Goal: Task Accomplishment & Management: Manage account settings

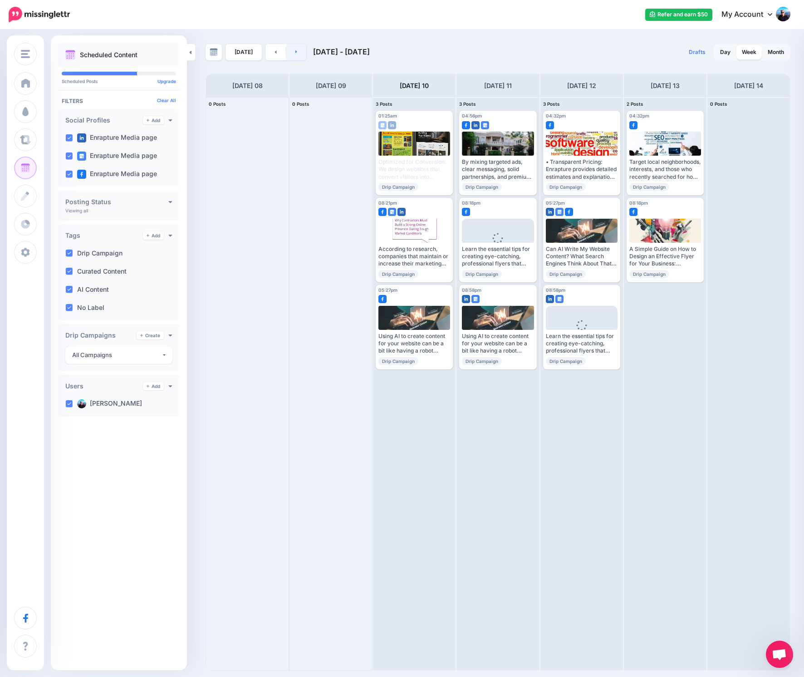
click at [295, 51] on icon at bounding box center [296, 51] width 2 height 5
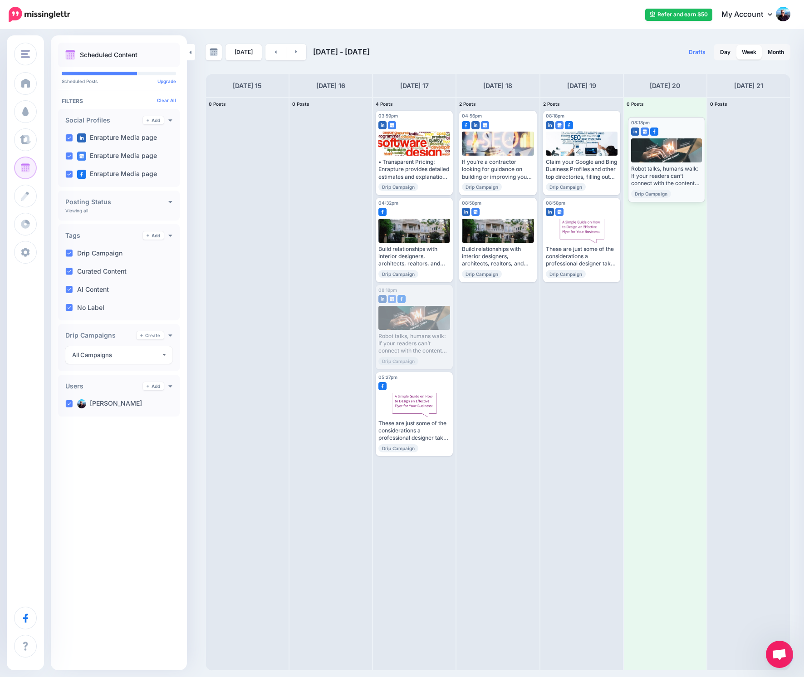
drag, startPoint x: 418, startPoint y: 295, endPoint x: 670, endPoint y: 127, distance: 303.1
click at [670, 127] on body "Refer and earn $50 My Account Dashboard My Account Logout" at bounding box center [402, 338] width 804 height 677
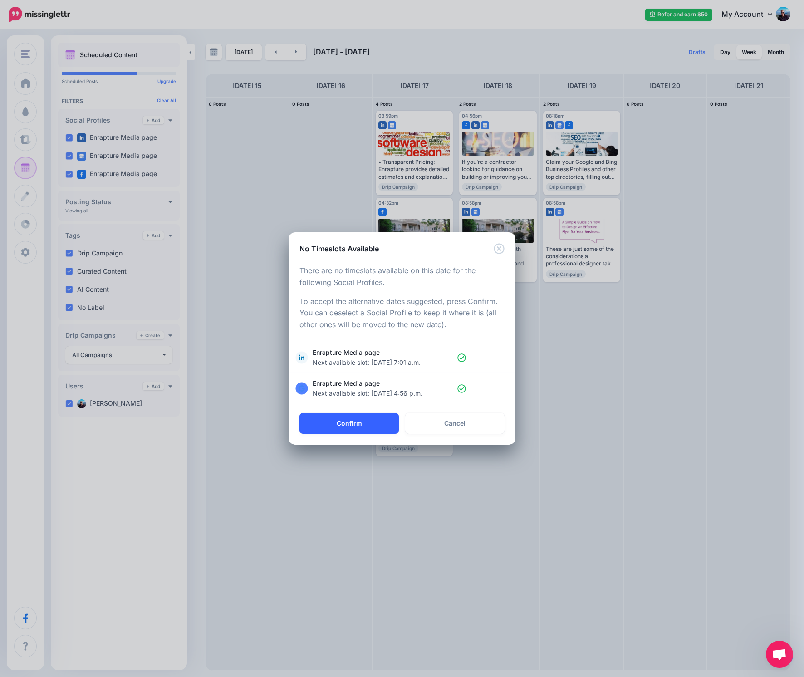
click at [351, 425] on button "Confirm" at bounding box center [348, 423] width 99 height 21
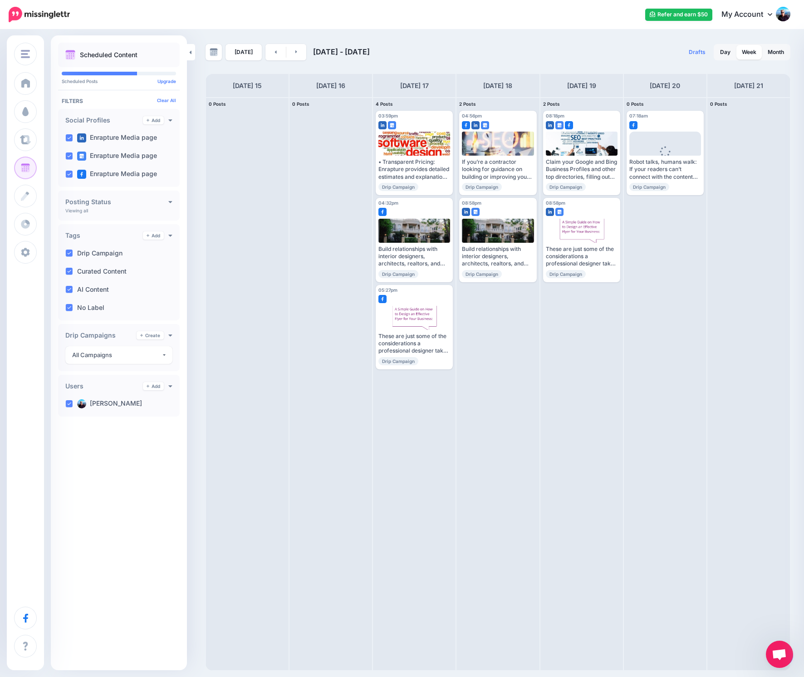
click at [491, 14] on div "Refer and earn $50 My Account Dashboard My Account Billing Facebook Community H…" at bounding box center [435, 15] width 709 height 22
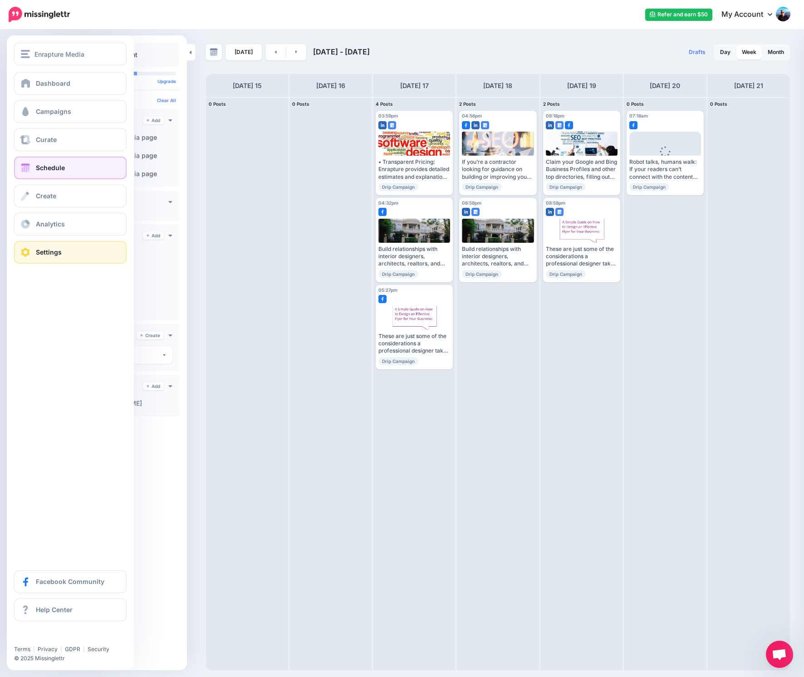
click at [54, 253] on span "Settings" at bounding box center [49, 252] width 26 height 8
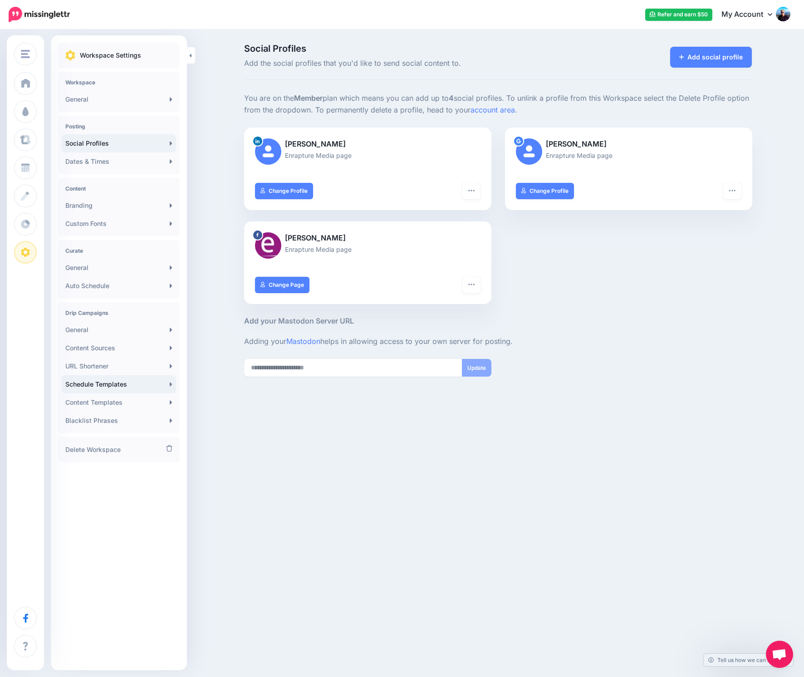
click at [137, 382] on link "Schedule Templates" at bounding box center [119, 384] width 114 height 18
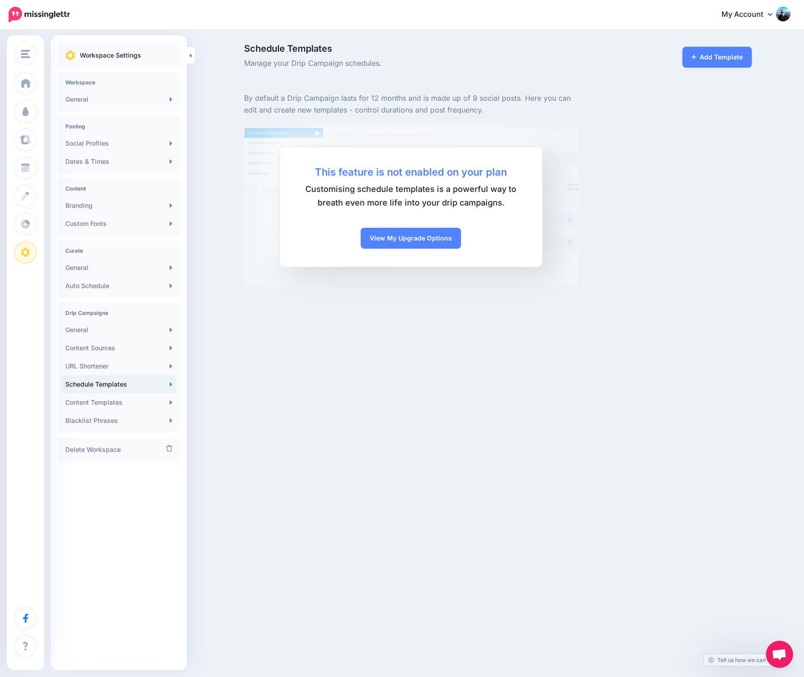
click at [233, 171] on div "Schedule Templates Manage your Drip Campaign schedules. Add Template This featu…" at bounding box center [402, 165] width 804 height 270
click at [126, 157] on link "Dates & Times" at bounding box center [119, 161] width 114 height 18
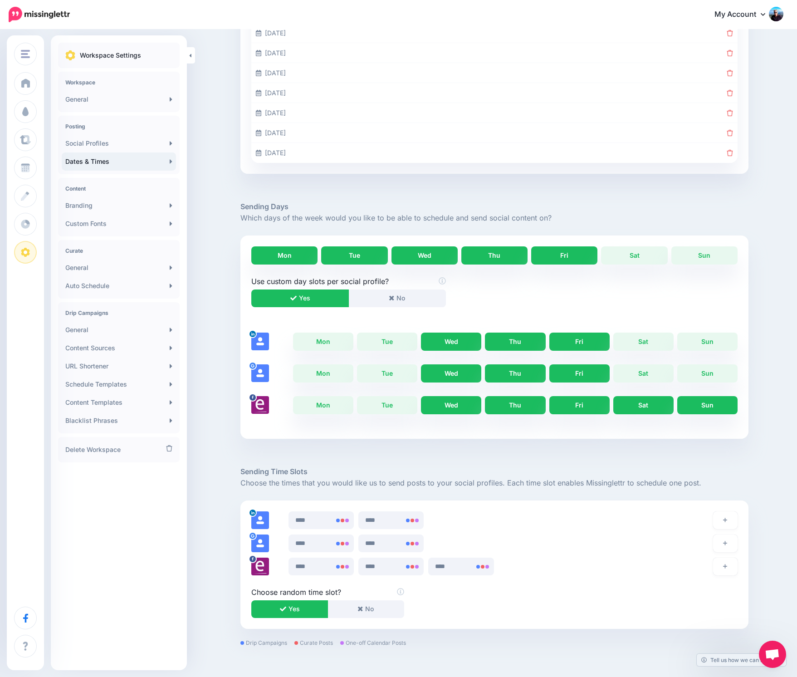
scroll to position [341, 0]
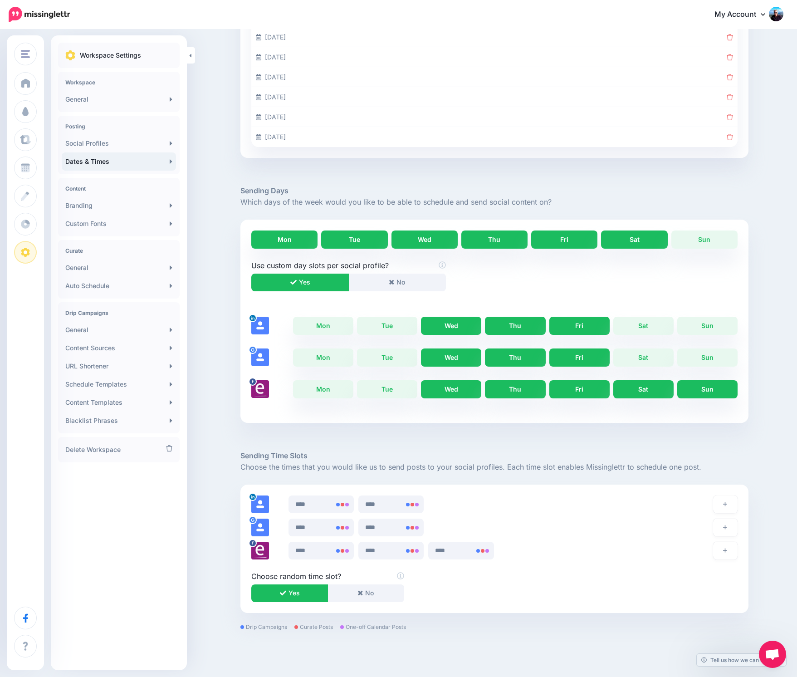
click at [627, 232] on link "Sat" at bounding box center [634, 240] width 66 height 18
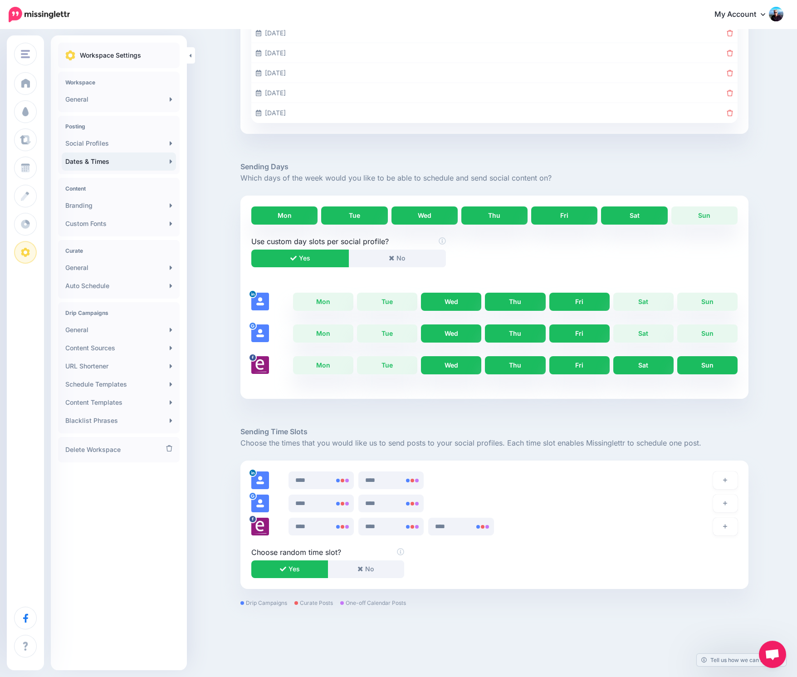
scroll to position [376, 0]
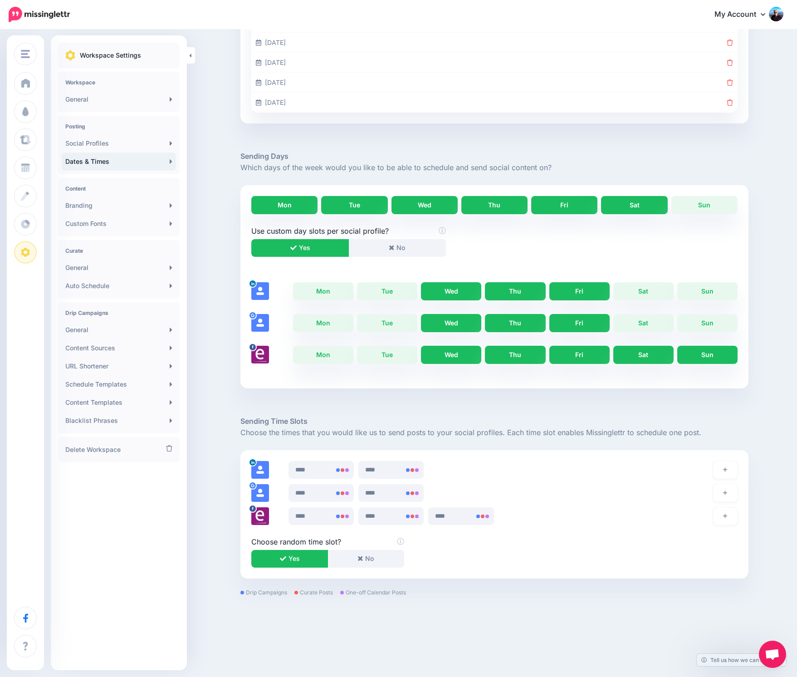
click at [311, 561] on button "Yes" at bounding box center [289, 559] width 77 height 18
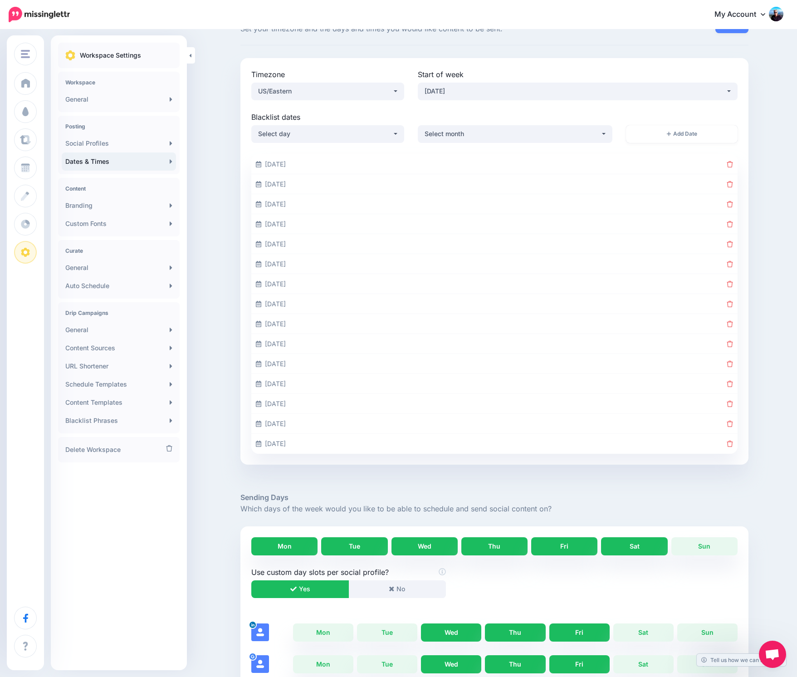
scroll to position [0, 0]
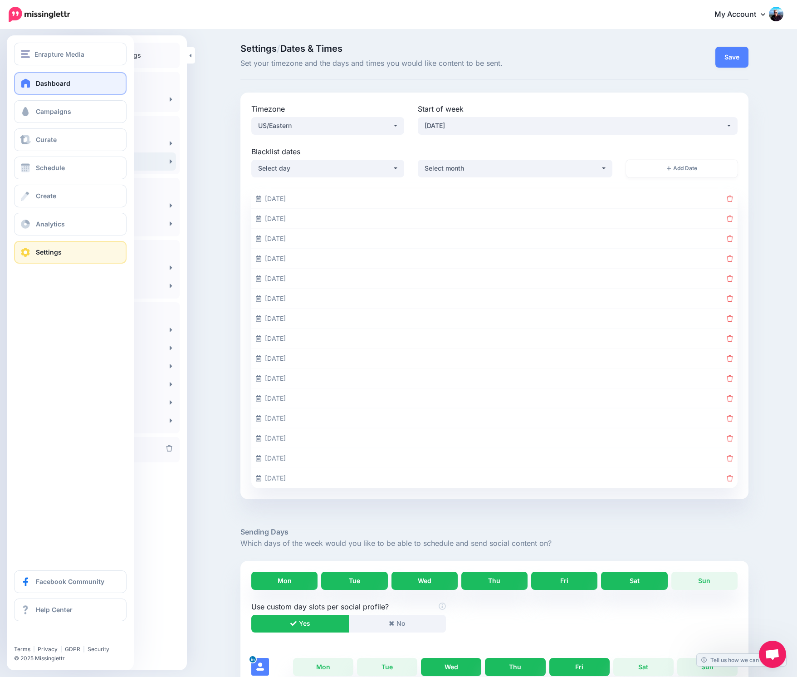
click at [61, 91] on link "Dashboard" at bounding box center [70, 83] width 113 height 23
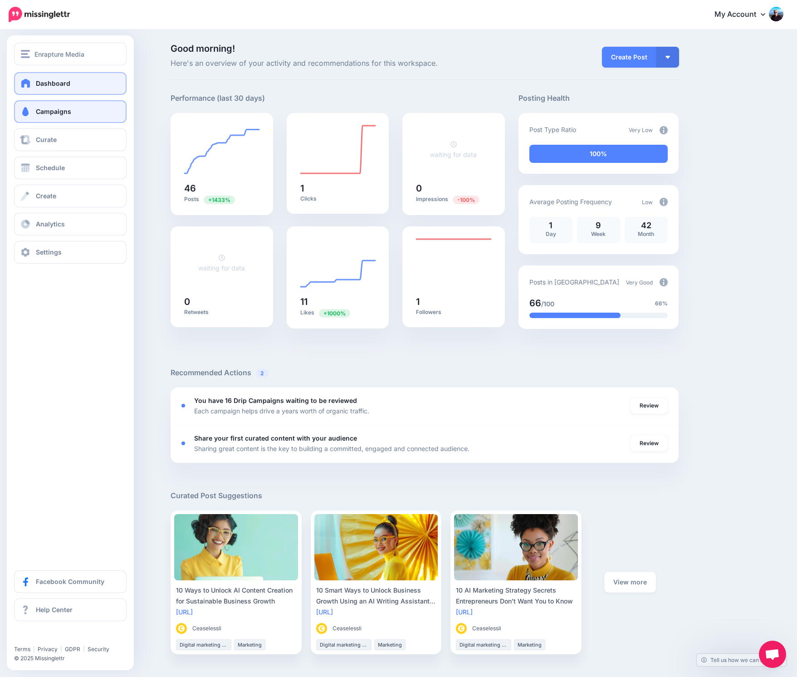
click at [54, 113] on span "Campaigns" at bounding box center [53, 112] width 35 height 8
